Goal: Transaction & Acquisition: Purchase product/service

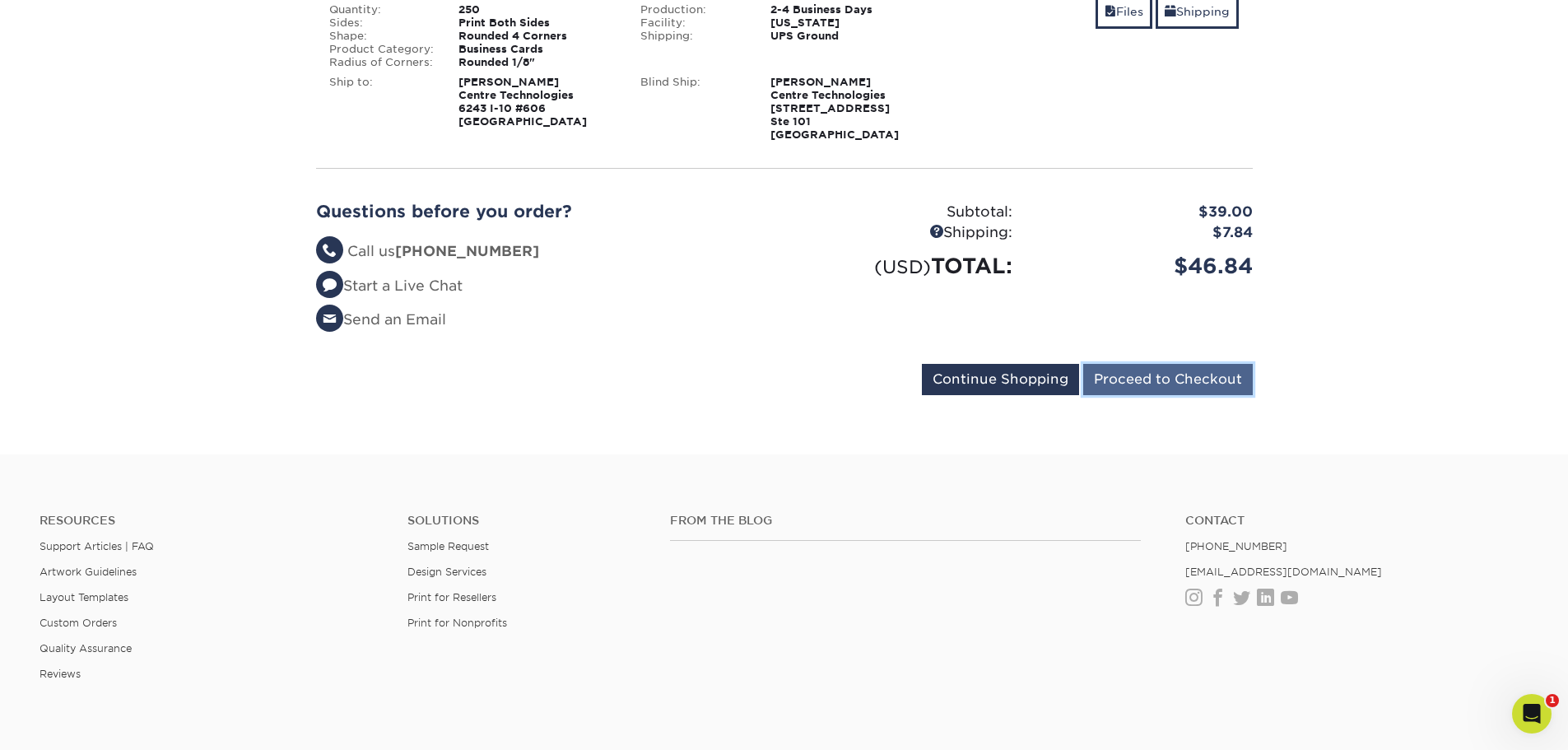
click at [1132, 386] on input "Proceed to Checkout" at bounding box center [1168, 379] width 170 height 31
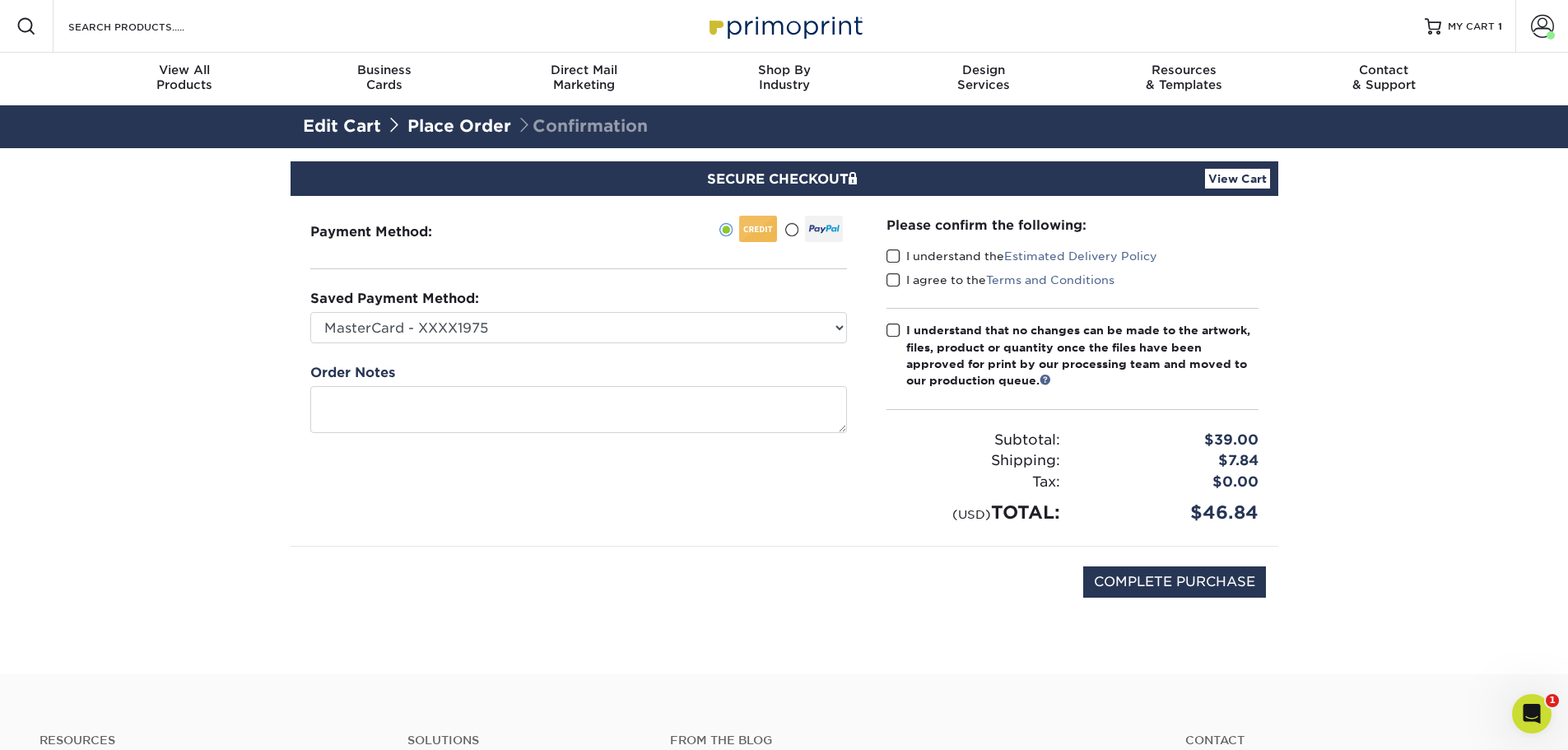
click at [488, 130] on link "Place Order" at bounding box center [459, 125] width 104 height 20
click at [754, 330] on select "MasterCard - XXXX1975 MasterCard - XXXX8482 MasterCard - XXXX8482 Visa - XXXX04…" at bounding box center [578, 328] width 536 height 31
select select "71560"
click at [311, 312] on select "MasterCard - XXXX1975 MasterCard - XXXX8482 MasterCard - XXXX8482 Visa - XXXX04…" at bounding box center [578, 328] width 536 height 31
click at [897, 257] on span at bounding box center [893, 257] width 14 height 15
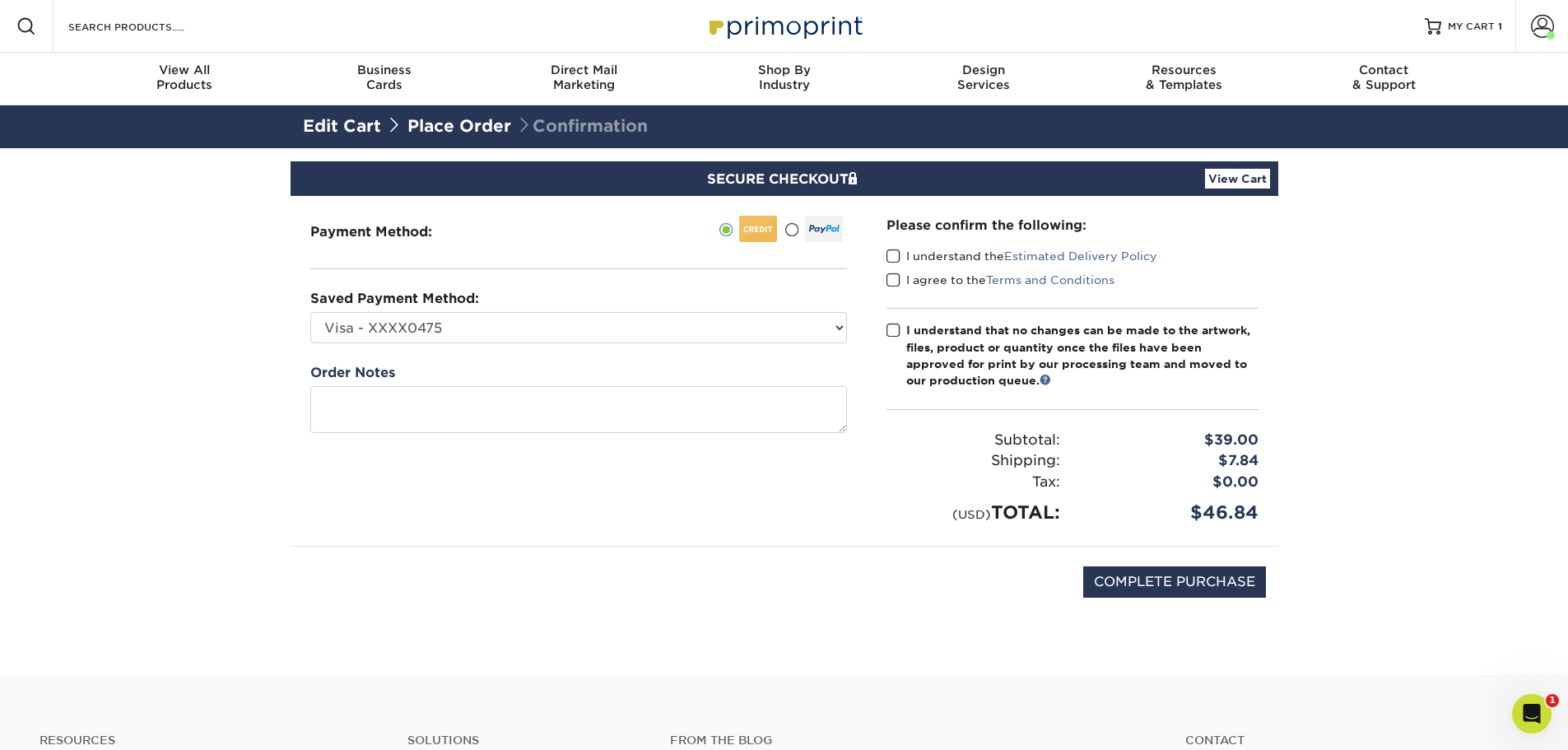
click at [0, 0] on input "I understand the Estimated Delivery Policy" at bounding box center [0, 0] width 0 height 0
click at [892, 279] on span at bounding box center [893, 281] width 14 height 15
click at [0, 0] on input "I agree to the Terms and Conditions" at bounding box center [0, 0] width 0 height 0
click at [895, 332] on span at bounding box center [893, 330] width 14 height 15
click at [0, 0] on input "I understand that no changes can be made to the artwork, files, product or quan…" at bounding box center [0, 0] width 0 height 0
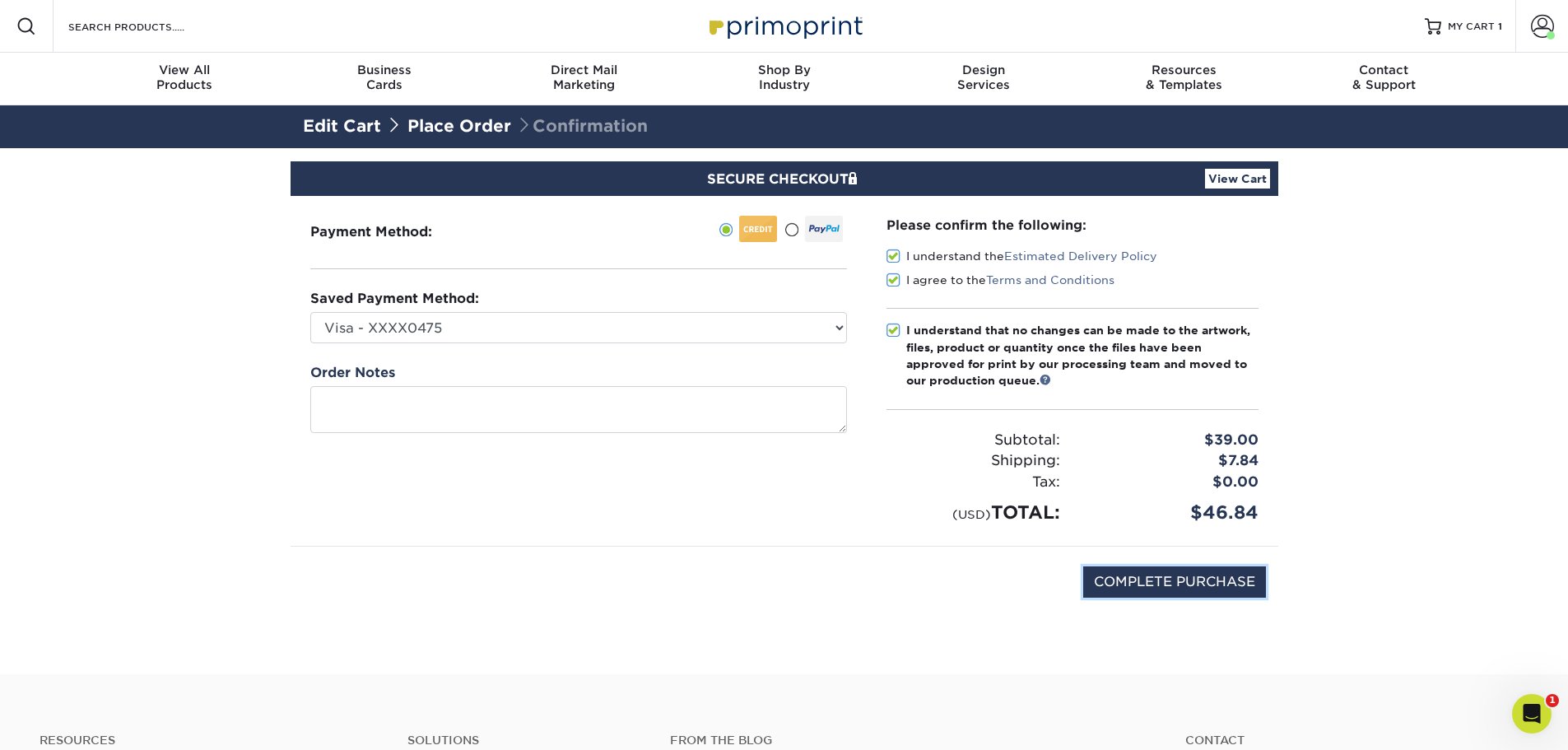
drag, startPoint x: 1158, startPoint y: 594, endPoint x: 590, endPoint y: 358, distance: 615.1
click at [668, 432] on div "Payment Method: CVV: PO Number" at bounding box center [784, 414] width 963 height 439
click at [469, 121] on link "Place Order" at bounding box center [459, 125] width 104 height 20
click at [348, 130] on link "Edit Cart" at bounding box center [342, 125] width 78 height 20
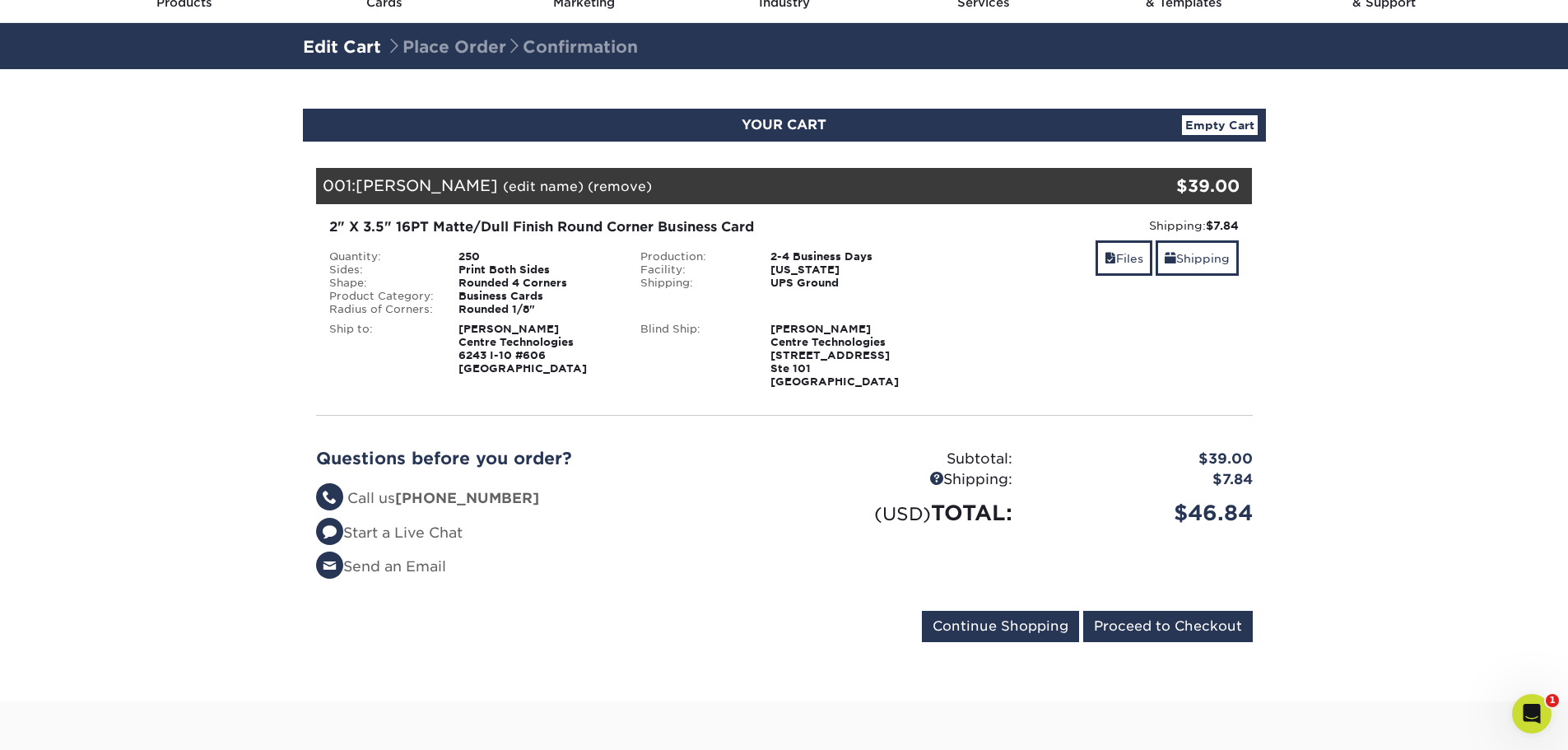
click at [495, 327] on strong "[PERSON_NAME] Centre Technologies [STREET_ADDRESS]" at bounding box center [523, 348] width 129 height 51
drag, startPoint x: 514, startPoint y: 326, endPoint x: 551, endPoint y: 328, distance: 37.1
click at [551, 328] on div "[PERSON_NAME] Centre Technologies [STREET_ADDRESS]" at bounding box center [537, 348] width 182 height 52
click at [538, 330] on strong "[PERSON_NAME] Centre Technologies [STREET_ADDRESS]" at bounding box center [523, 348] width 129 height 51
click at [481, 331] on strong "[PERSON_NAME] Centre Technologies [STREET_ADDRESS]" at bounding box center [523, 348] width 129 height 51
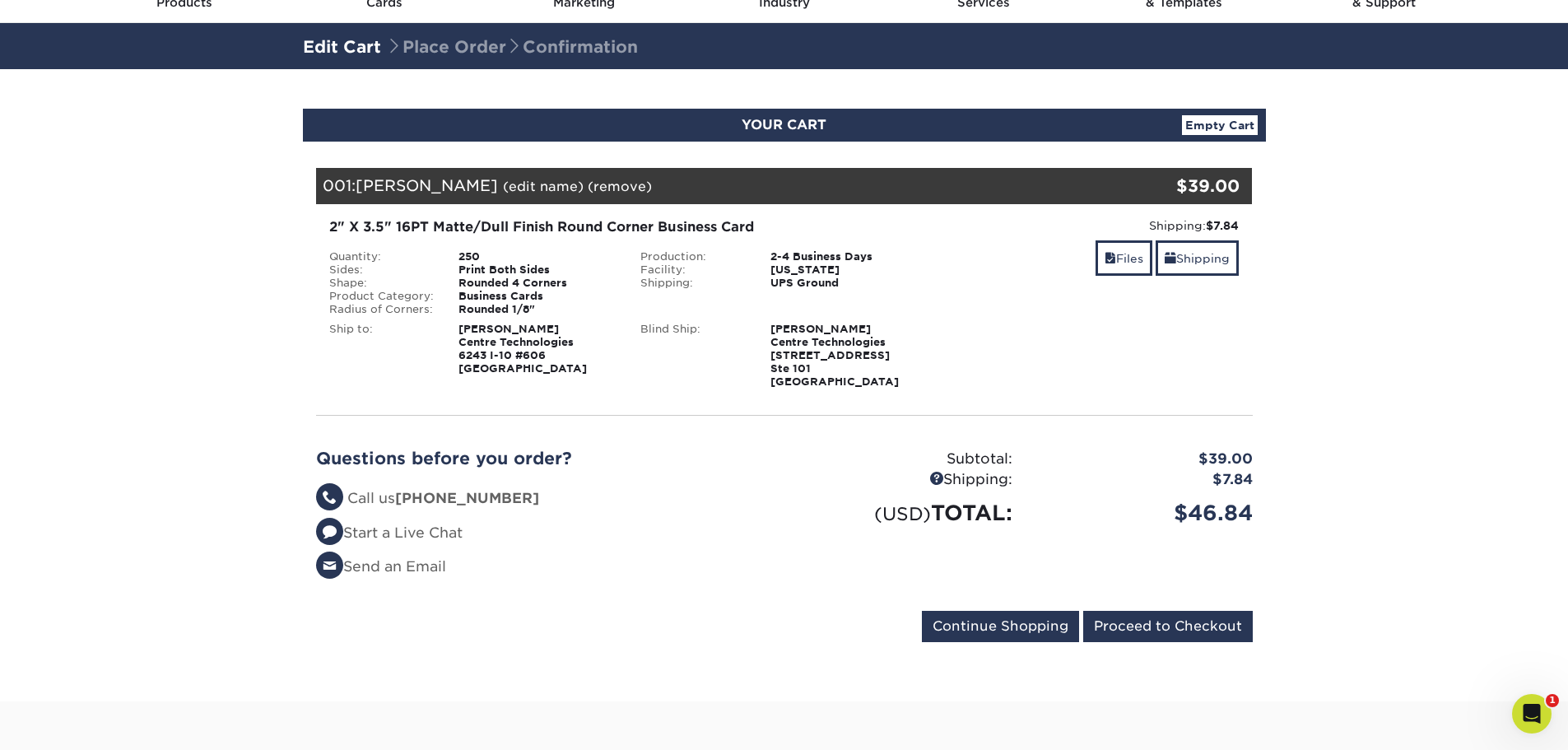
click at [439, 328] on div "Ship to:" at bounding box center [382, 348] width 130 height 52
click at [575, 363] on strong "[PERSON_NAME] Centre Technologies [STREET_ADDRESS]" at bounding box center [523, 348] width 129 height 51
click at [584, 372] on strong "[PERSON_NAME] Centre Technologies [STREET_ADDRESS]" at bounding box center [523, 348] width 129 height 51
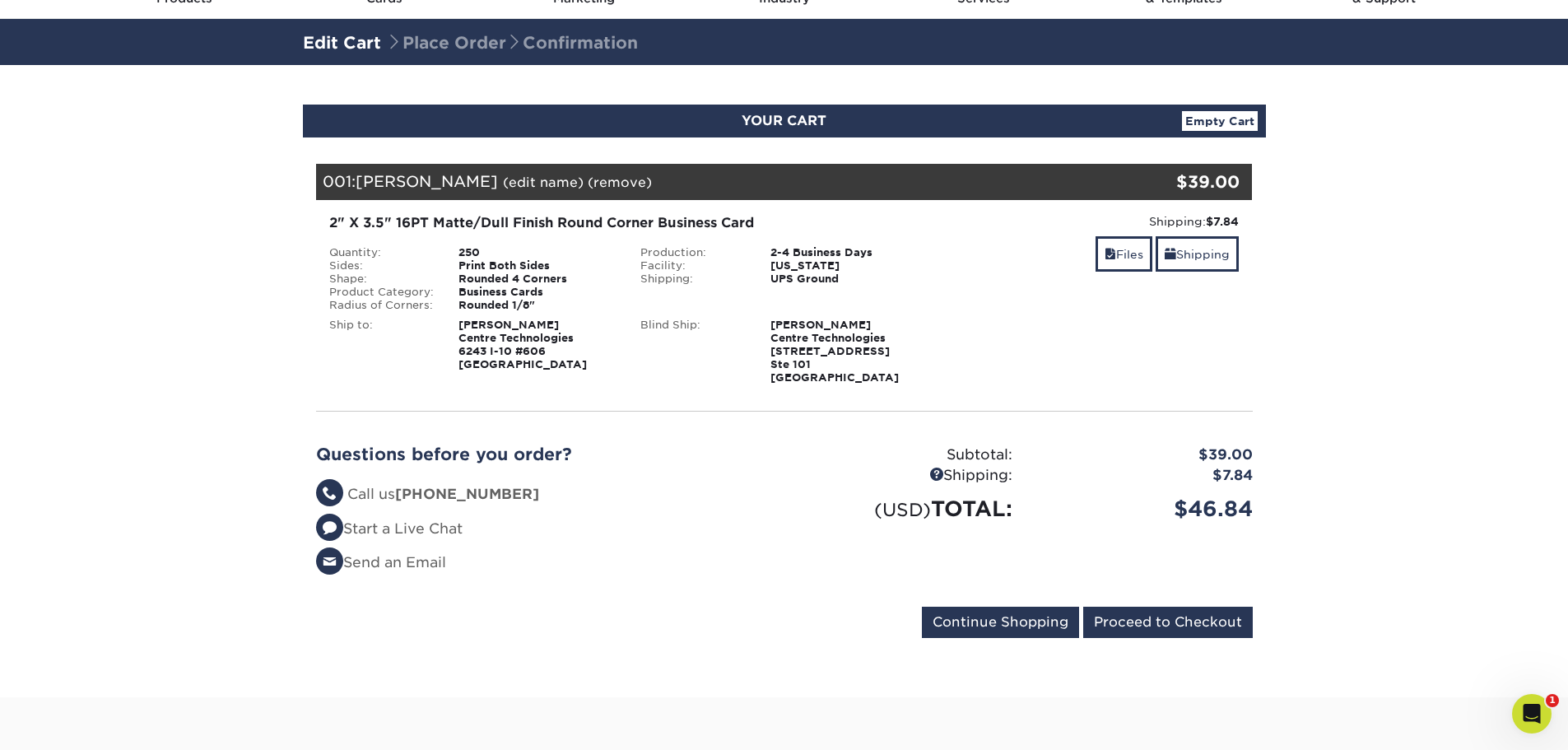
scroll to position [82, 0]
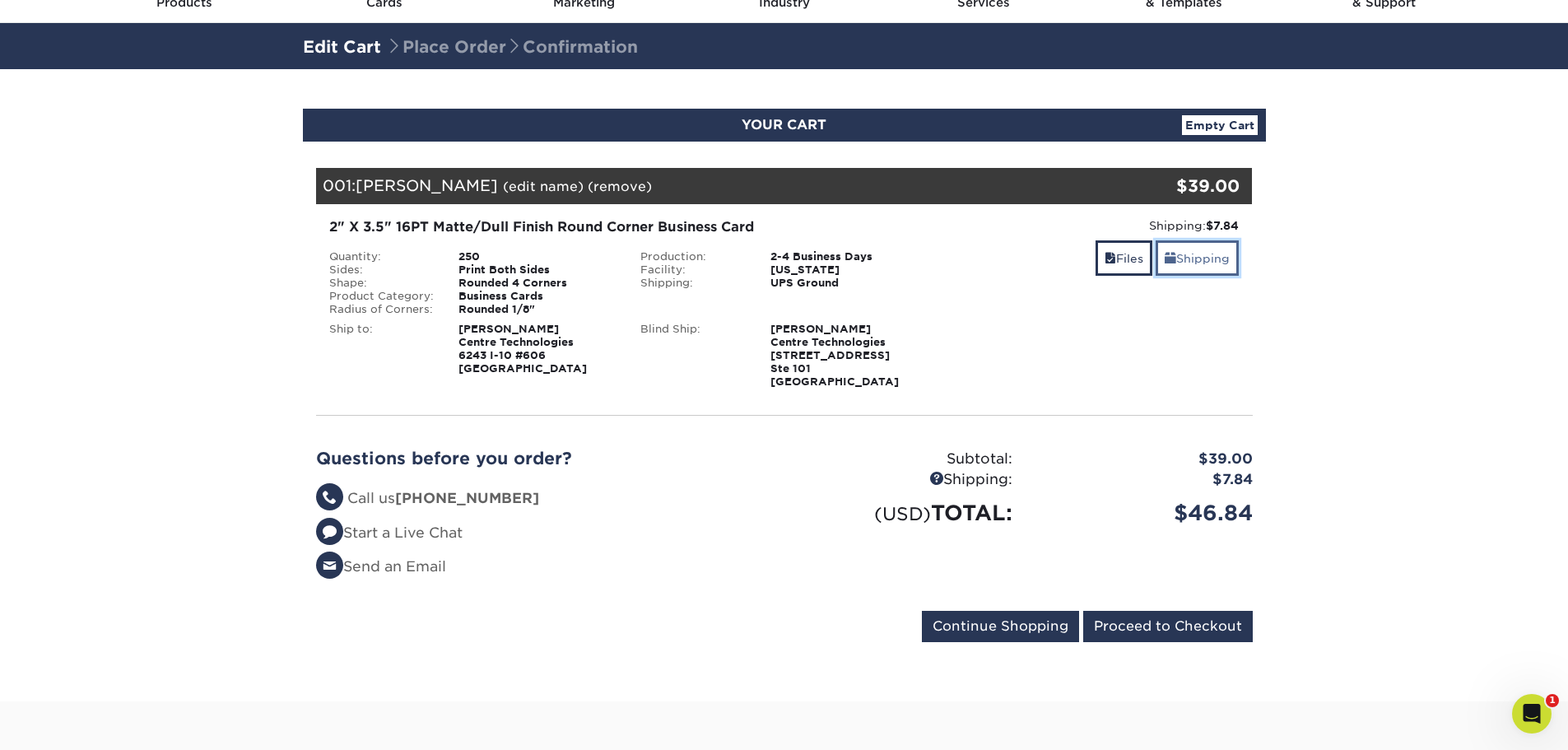
click at [1177, 266] on link "Shipping" at bounding box center [1197, 257] width 83 height 35
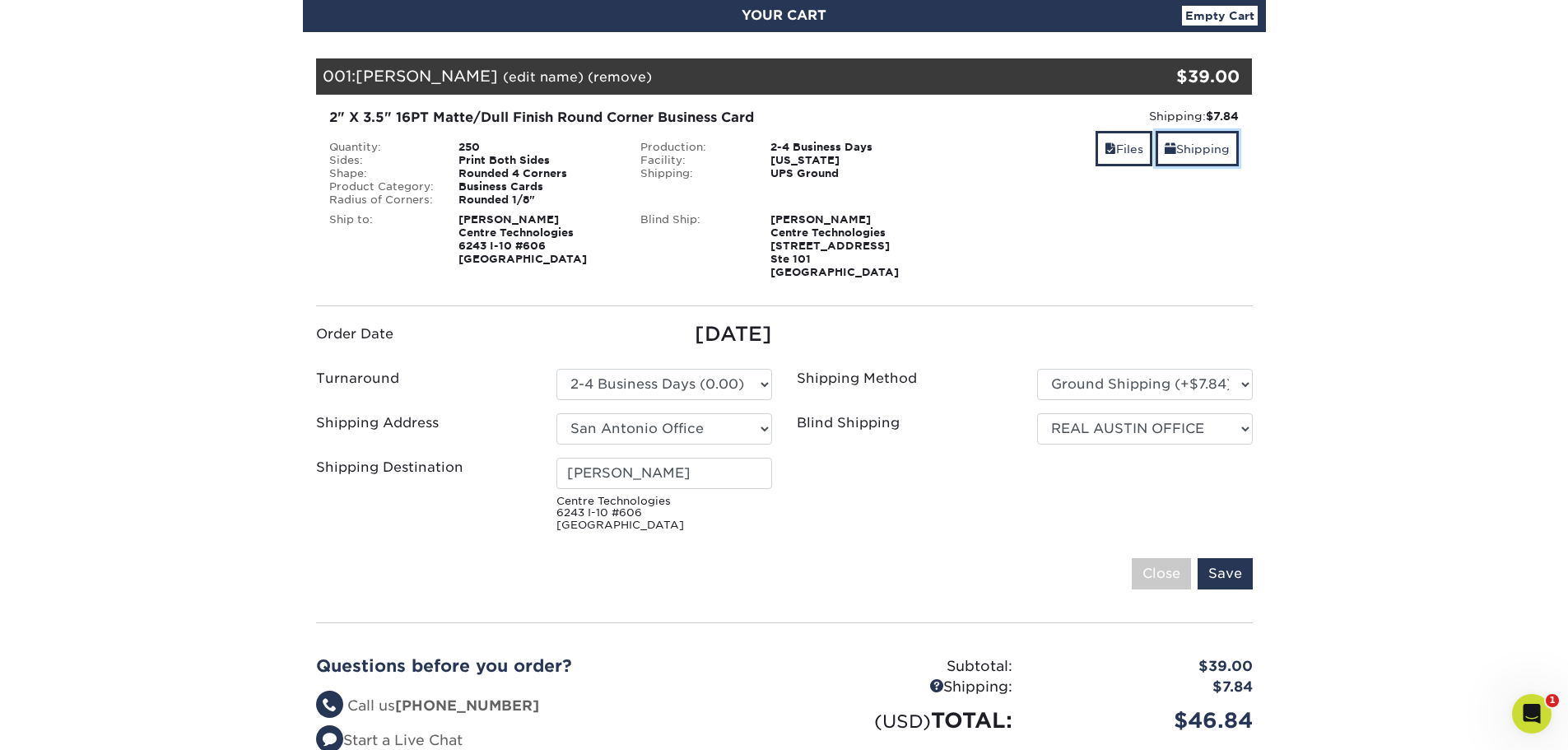
scroll to position [247, 0]
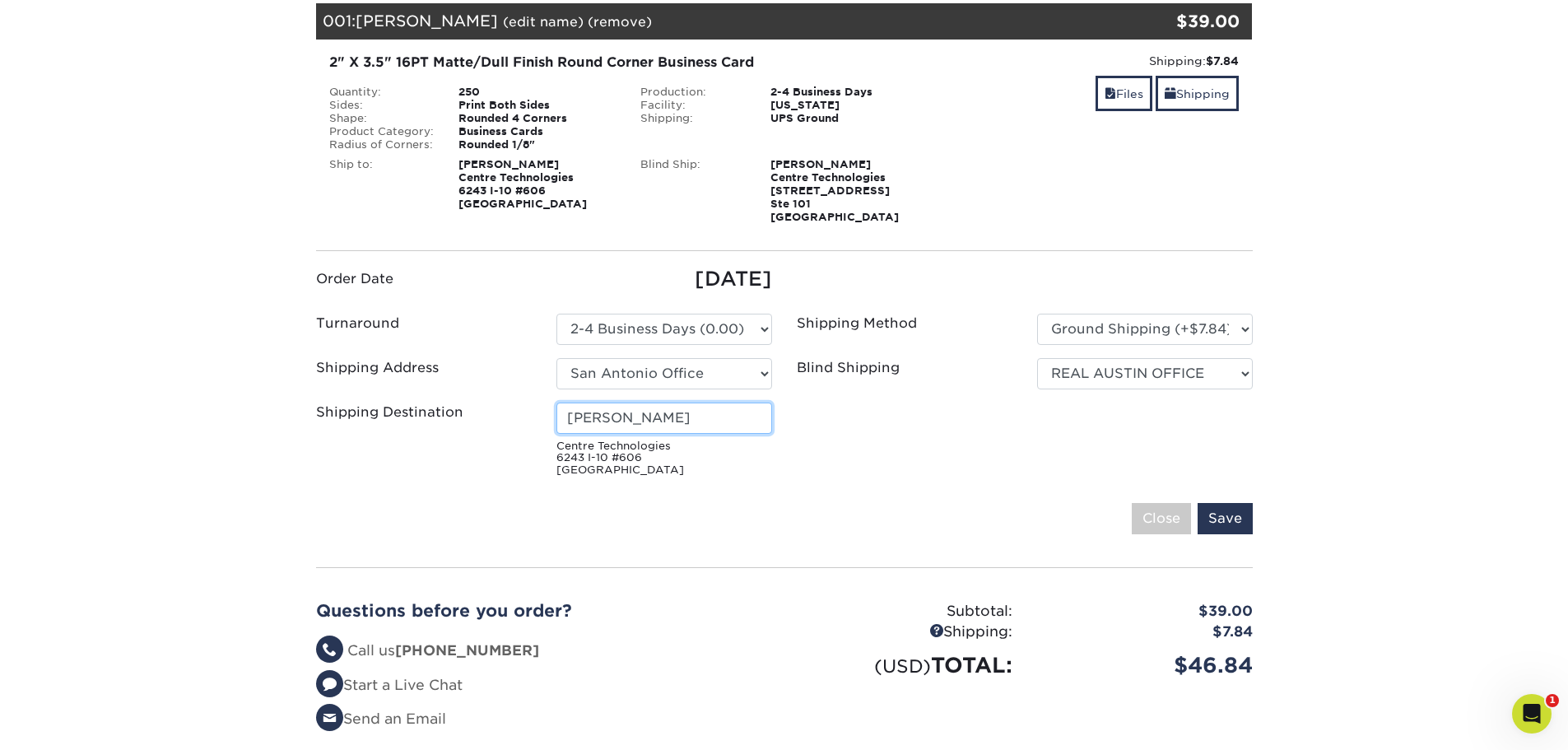
click at [691, 420] on input "[PERSON_NAME]" at bounding box center [663, 418] width 215 height 31
drag, startPoint x: 691, startPoint y: 420, endPoint x: 501, endPoint y: 426, distance: 190.1
click at [501, 426] on div "Shipping Destination [PERSON_NAME] Centre Technologies [STREET_ADDRESS]" at bounding box center [544, 443] width 481 height 81
type input "[PERSON_NAME]"
click at [1240, 524] on input "Save" at bounding box center [1226, 518] width 55 height 31
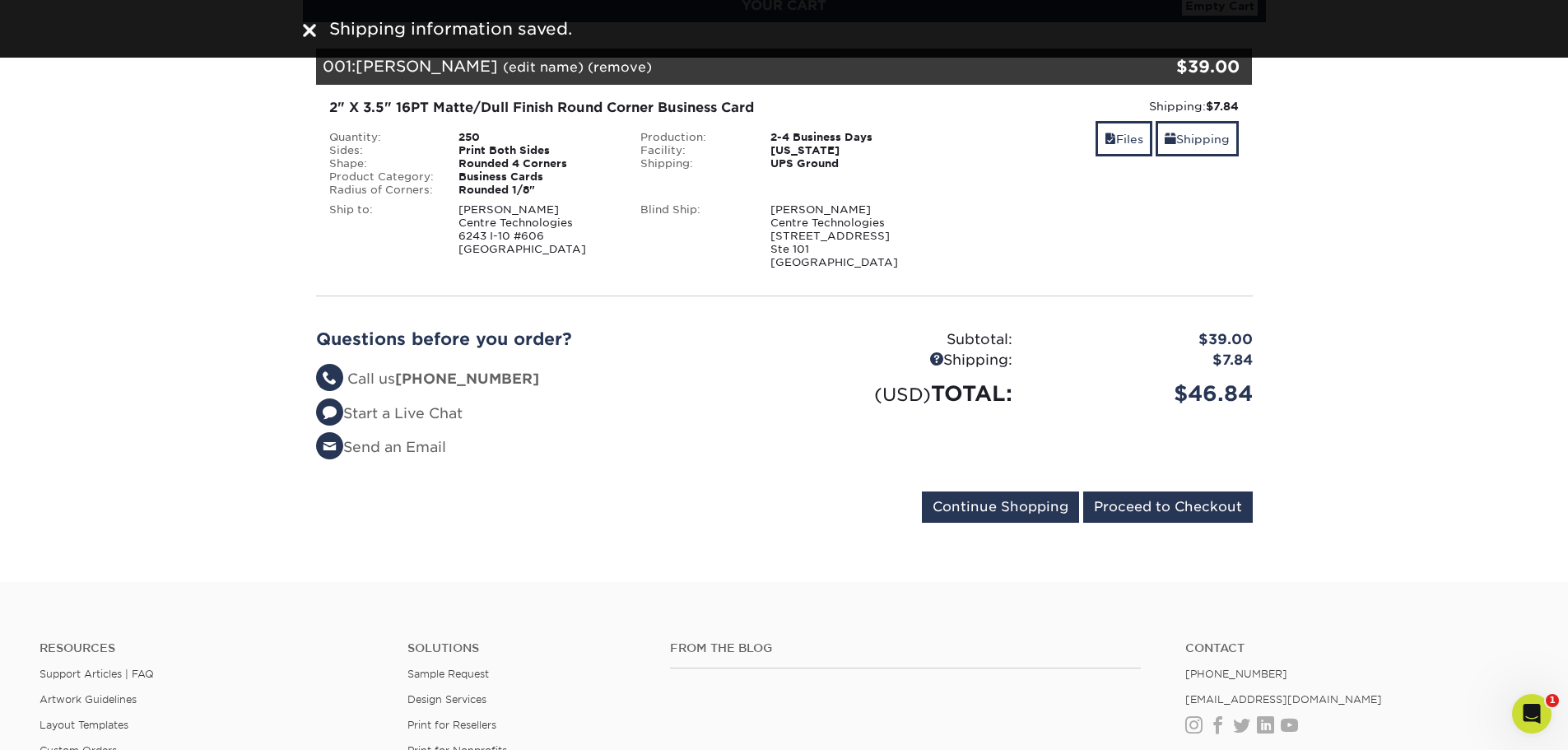
scroll to position [165, 0]
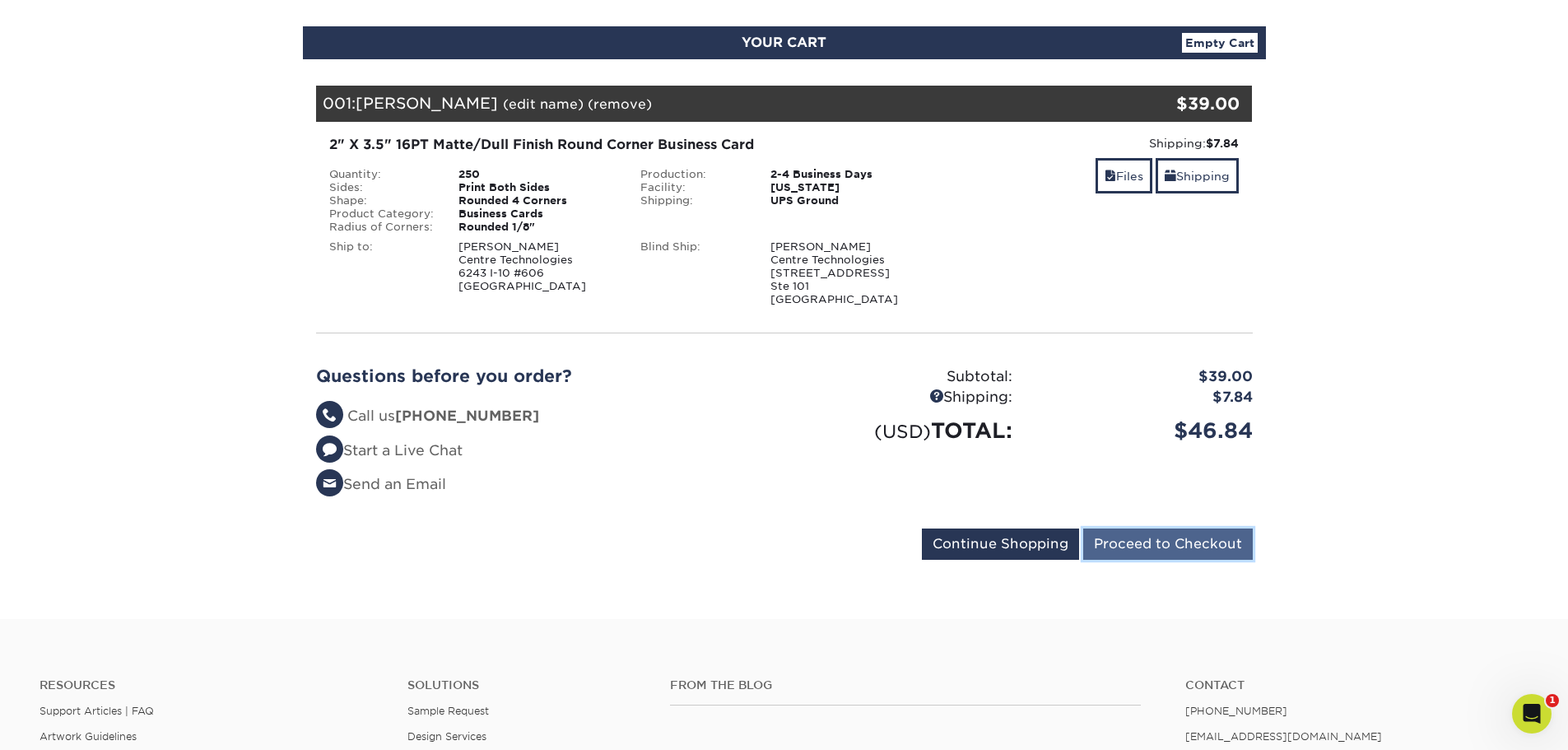
click at [1164, 546] on input "Proceed to Checkout" at bounding box center [1168, 544] width 170 height 31
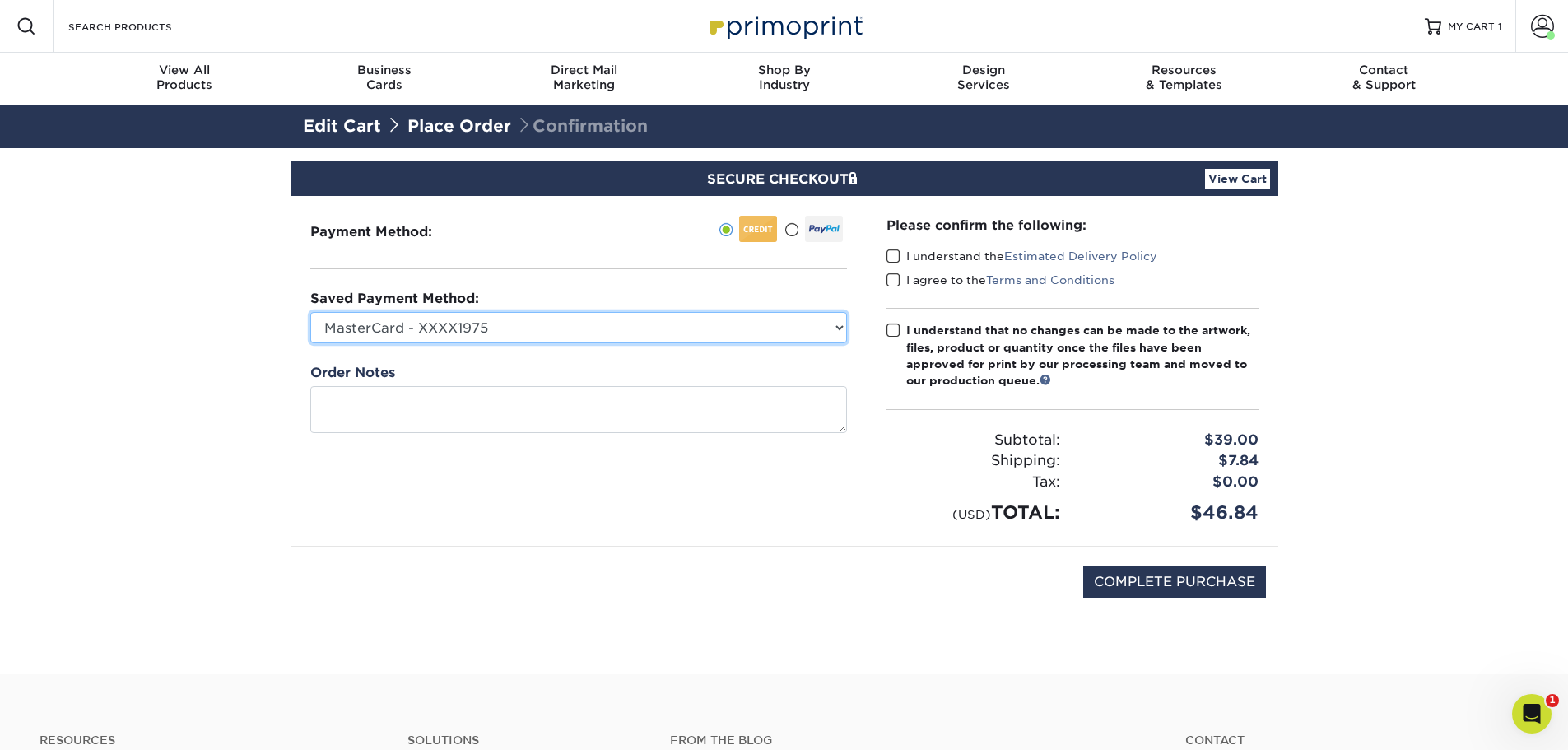
click at [777, 331] on select "MasterCard - XXXX1975 MasterCard - XXXX8482 MasterCard - XXXX8482 Visa - XXXX04…" at bounding box center [578, 328] width 536 height 31
select select "71560"
click at [311, 312] on select "MasterCard - XXXX1975 MasterCard - XXXX8482 MasterCard - XXXX8482 Visa - XXXX04…" at bounding box center [578, 328] width 536 height 31
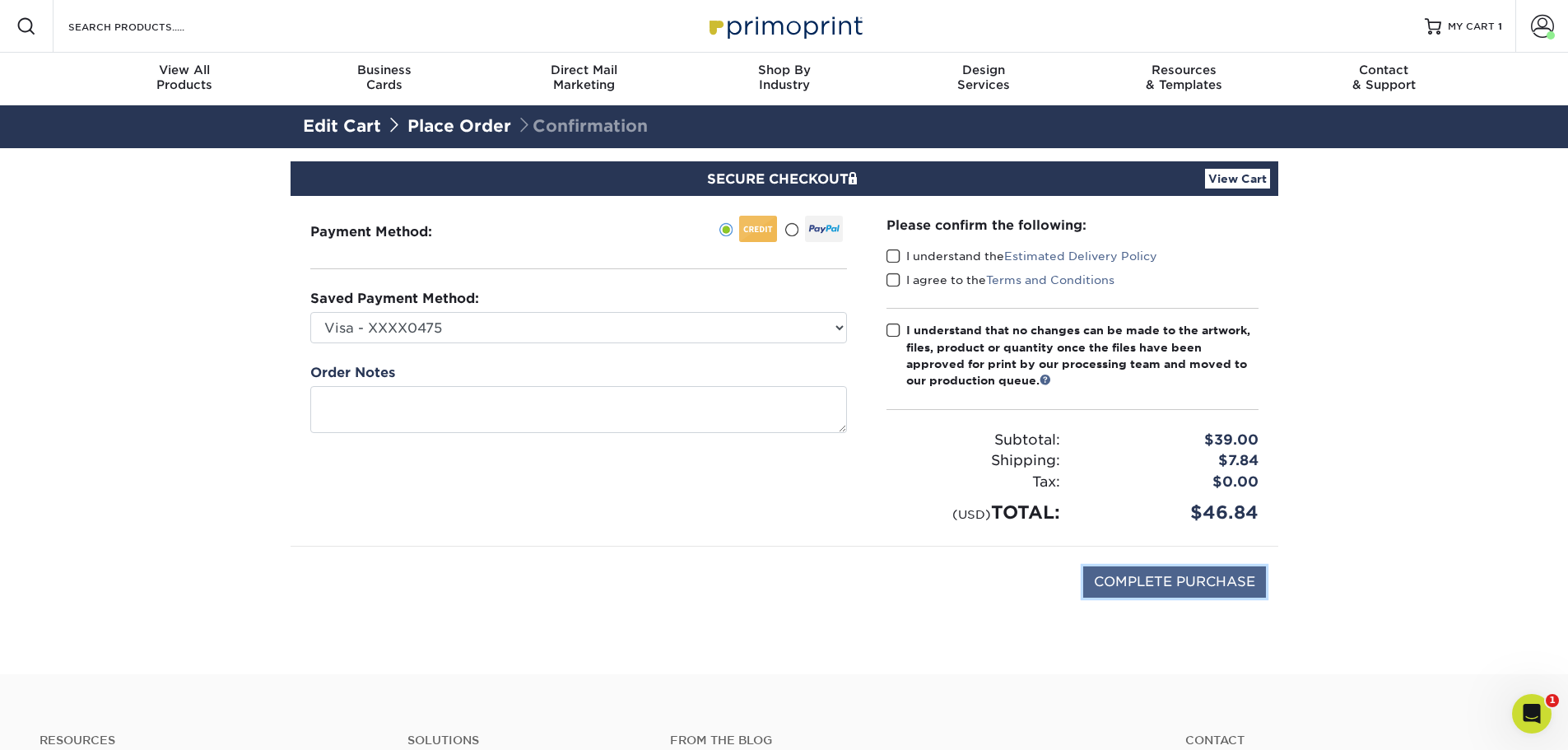
click at [1139, 592] on input "COMPLETE PURCHASE" at bounding box center [1174, 582] width 183 height 31
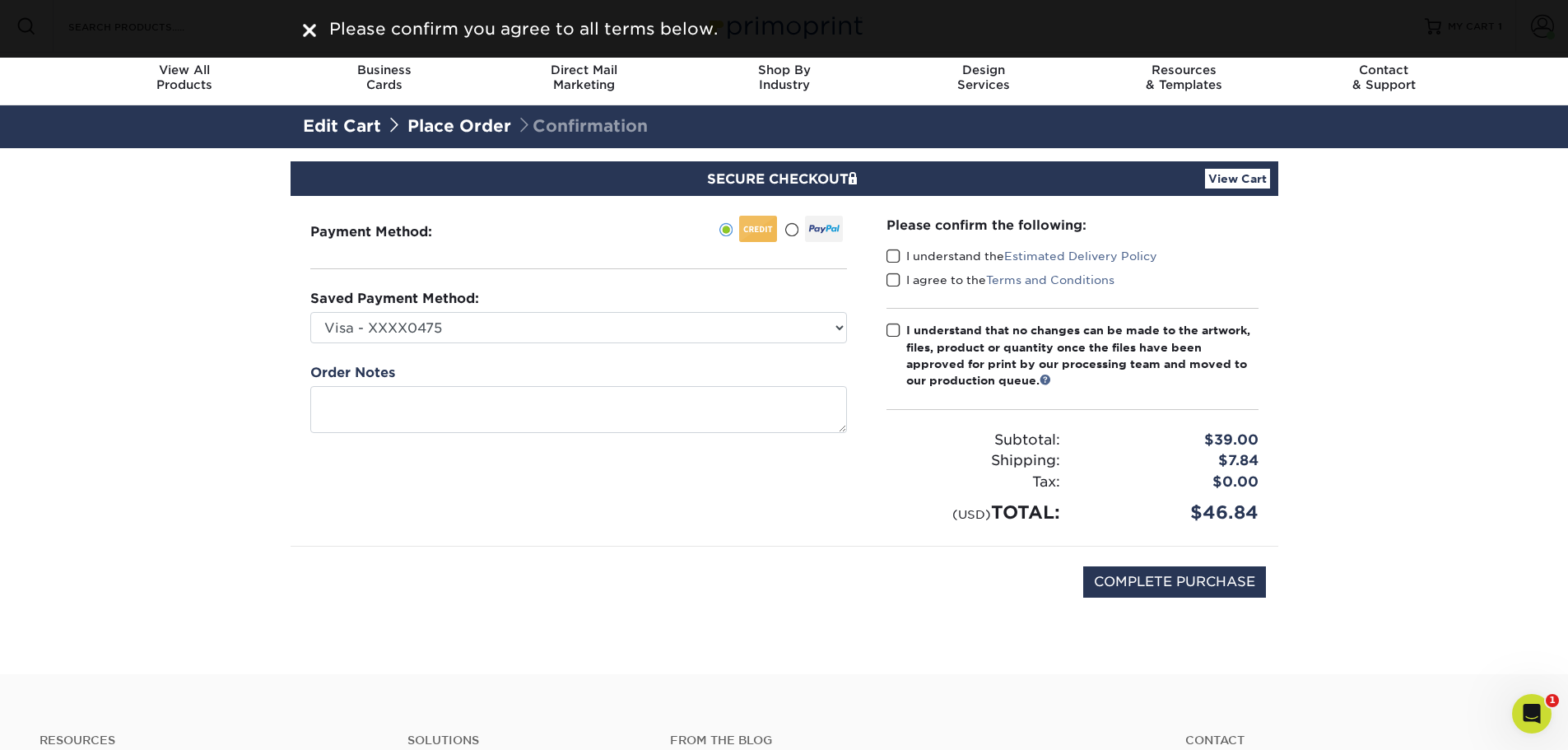
click at [887, 252] on span at bounding box center [893, 257] width 14 height 15
click at [0, 0] on input "I understand the Estimated Delivery Policy" at bounding box center [0, 0] width 0 height 0
click at [897, 279] on span at bounding box center [893, 281] width 14 height 15
click at [0, 0] on input "I agree to the Terms and Conditions" at bounding box center [0, 0] width 0 height 0
click at [885, 328] on div "Please confirm the following: I understand the Estimated Delivery Policy I agre…" at bounding box center [1073, 371] width 412 height 350
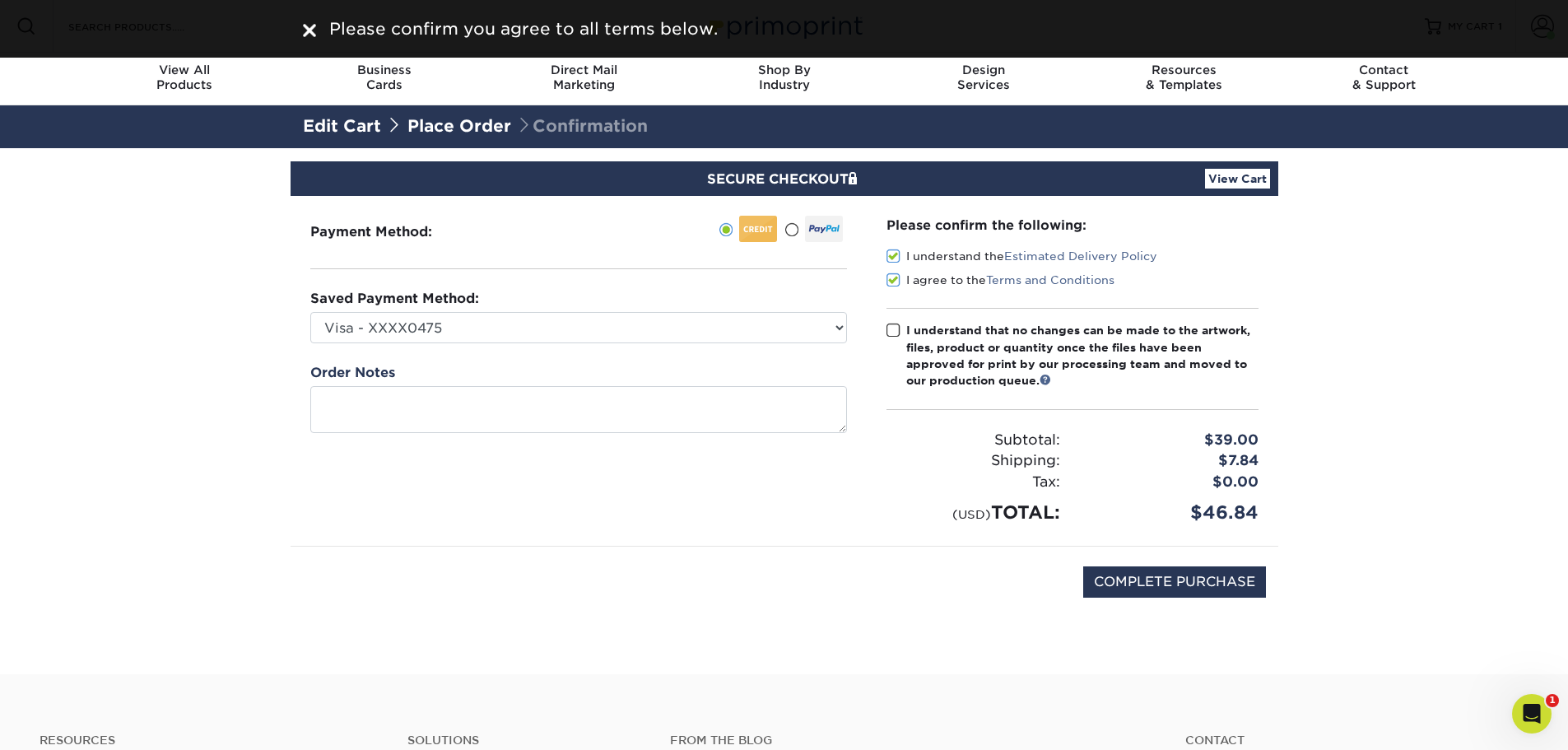
click at [892, 328] on span at bounding box center [893, 330] width 14 height 15
click at [0, 0] on input "I understand that no changes can be made to the artwork, files, product or quan…" at bounding box center [0, 0] width 0 height 0
click at [1111, 555] on div "COMPLETE PURCHASE" at bounding box center [784, 590] width 963 height 88
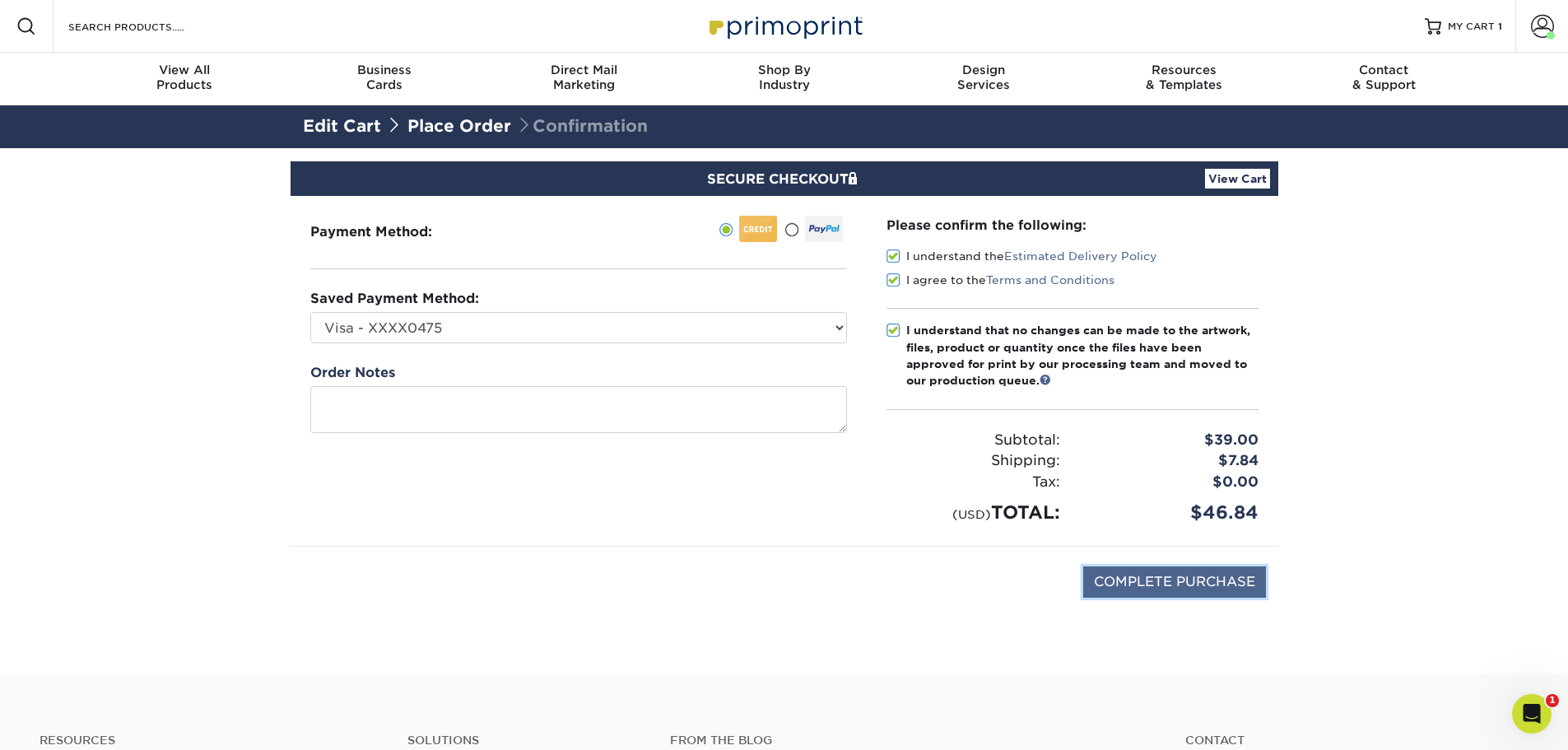
click at [1119, 578] on input "COMPLETE PURCHASE" at bounding box center [1174, 582] width 183 height 31
type input "PROCESSING, PLEASE WAIT..."
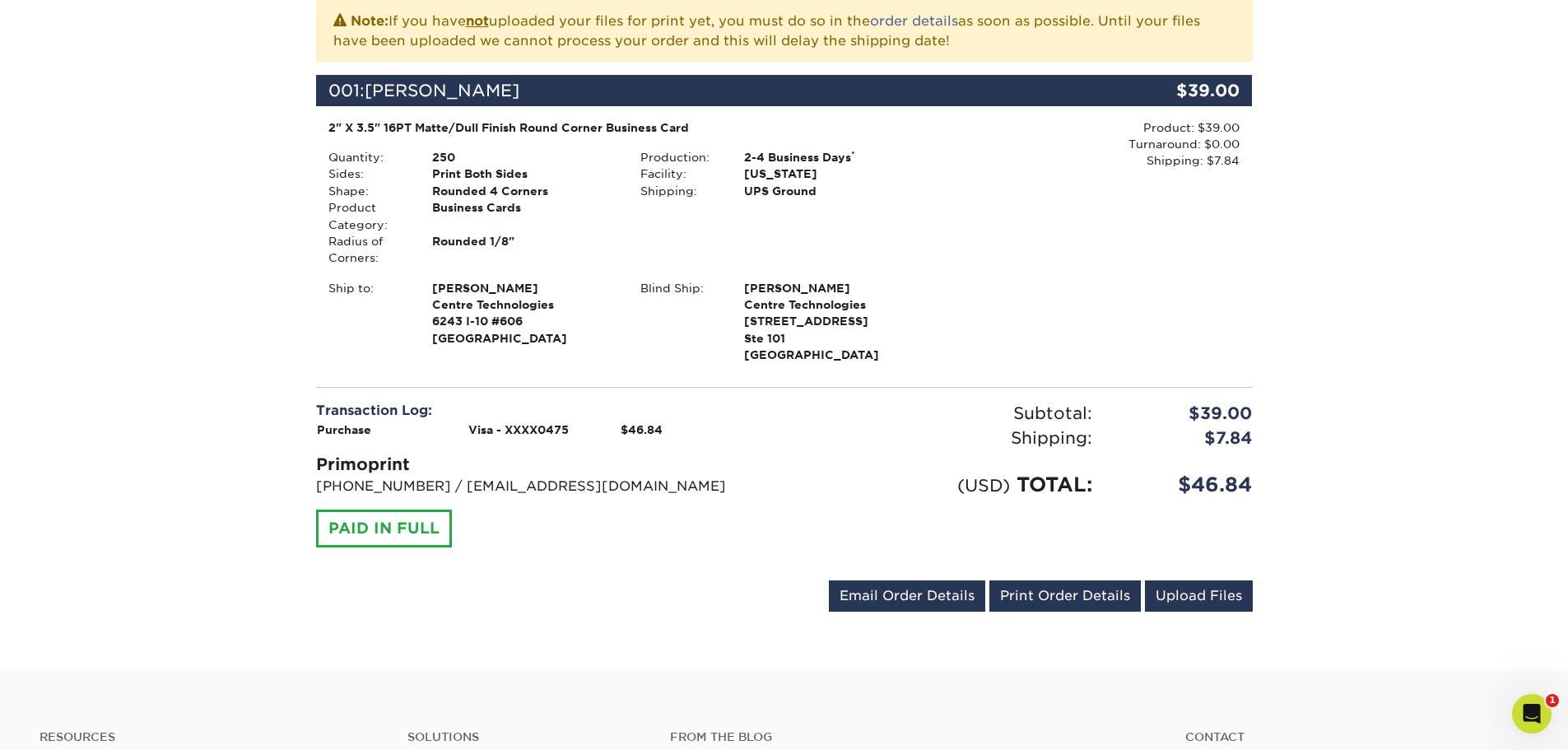
scroll to position [412, 0]
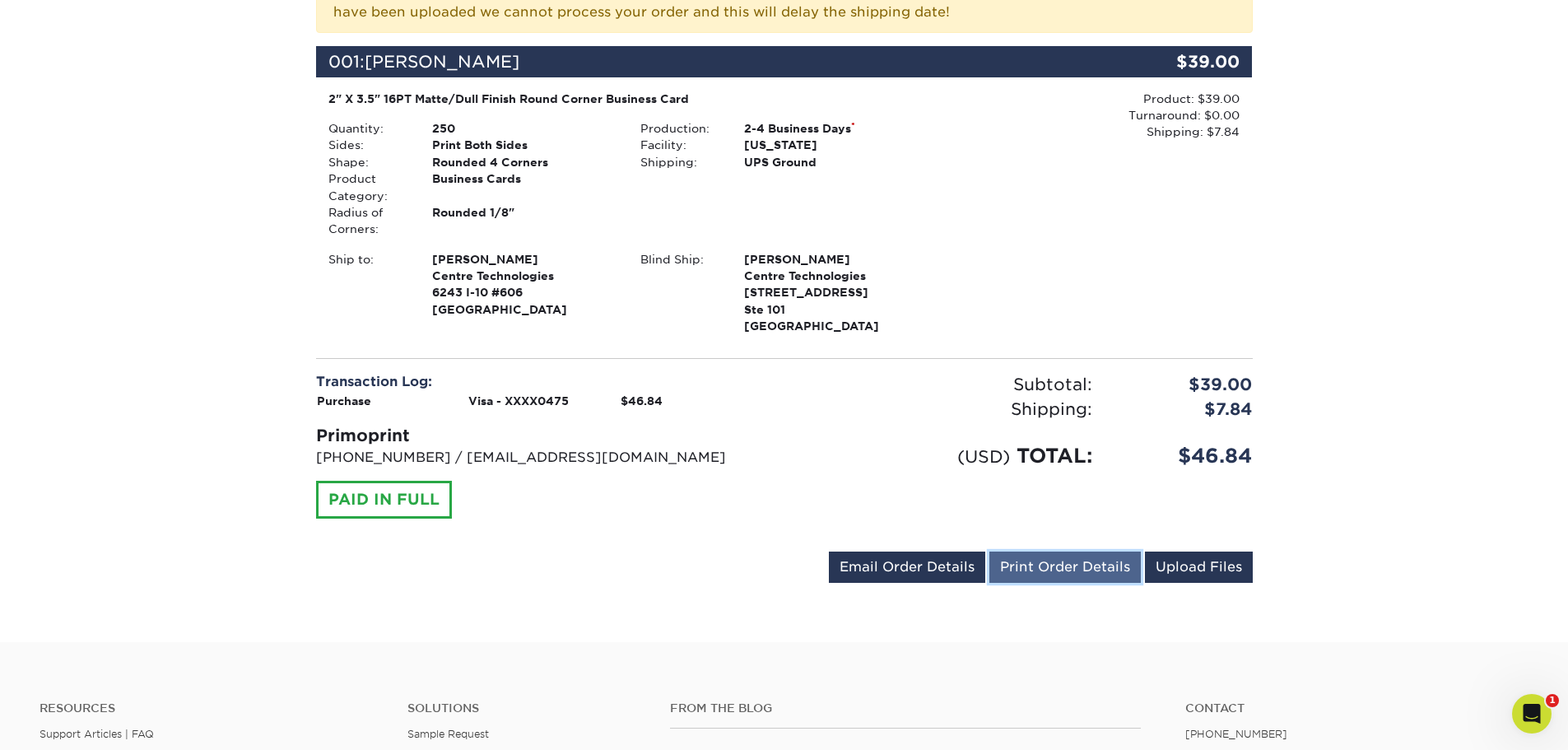
drag, startPoint x: 1060, startPoint y: 566, endPoint x: 1224, endPoint y: 656, distance: 187.1
click at [1060, 566] on link "Print Order Details" at bounding box center [1065, 567] width 152 height 31
